Goal: Navigation & Orientation: Find specific page/section

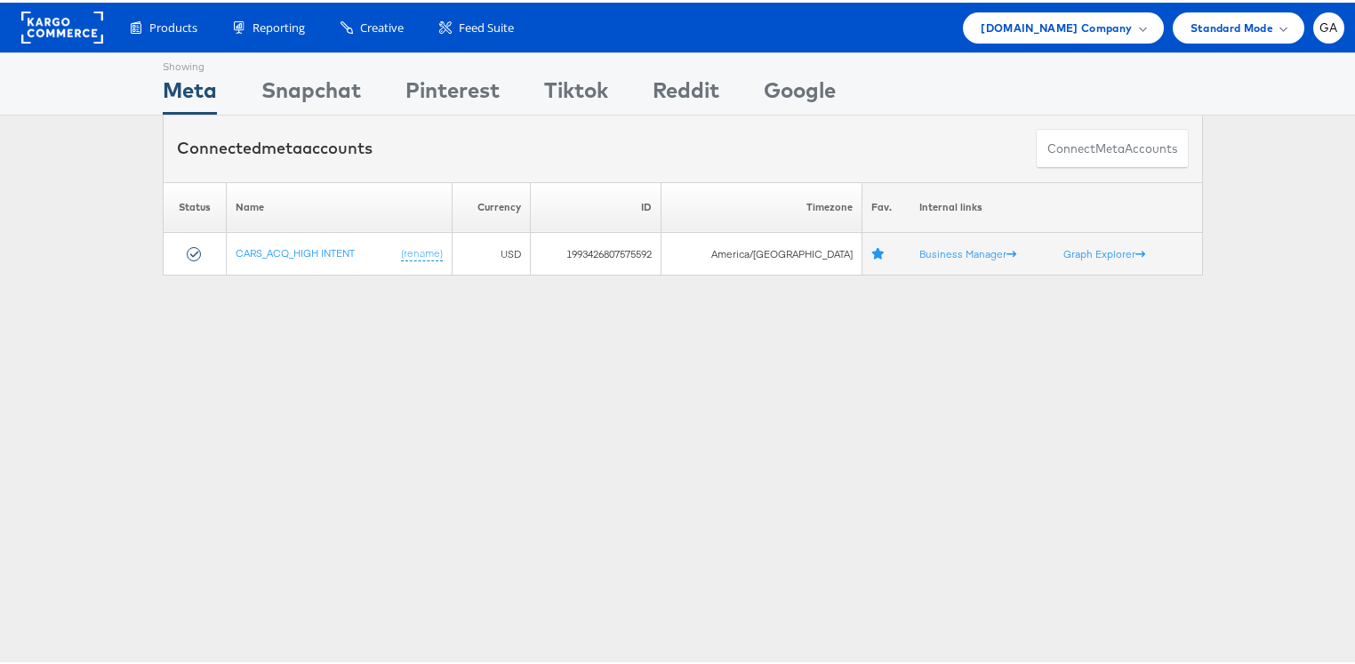
click at [60, 29] on rect at bounding box center [62, 25] width 82 height 32
click at [61, 29] on rect at bounding box center [62, 25] width 82 height 32
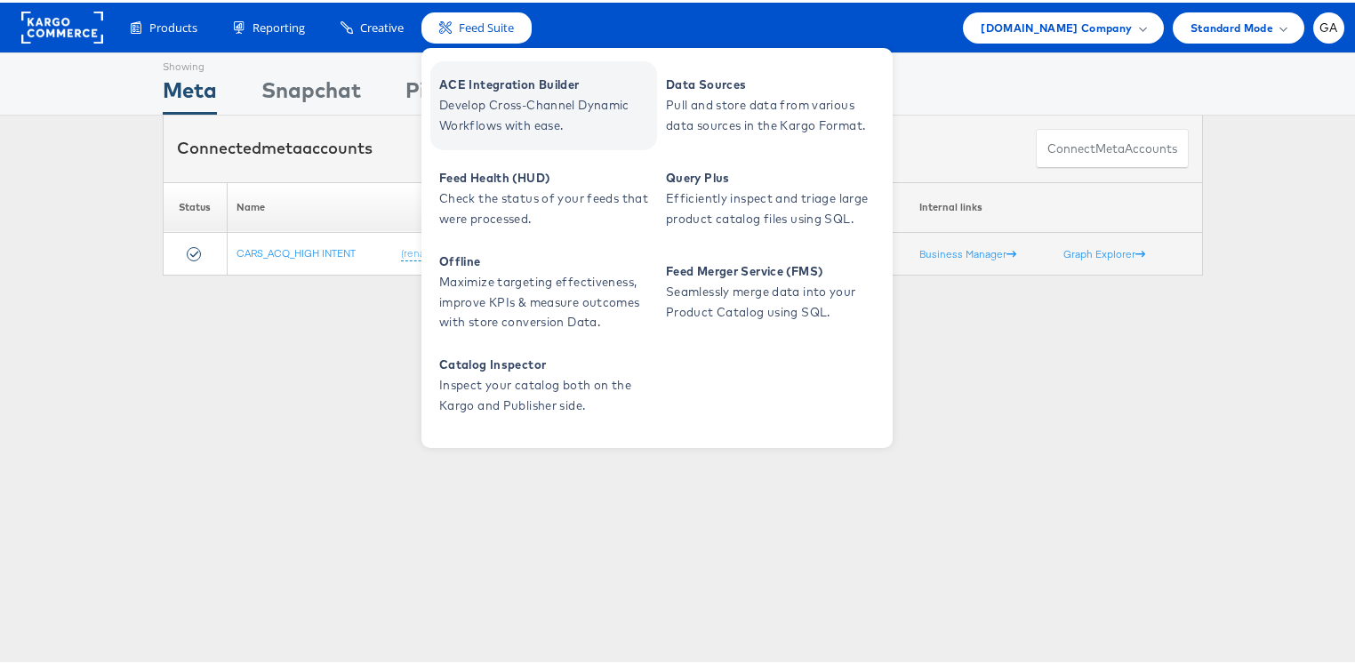
click at [490, 83] on span "ACE Integration Builder" at bounding box center [545, 82] width 213 height 20
click at [472, 84] on span "ACE Integration Builder" at bounding box center [545, 82] width 213 height 20
